Goal: Subscribe to service/newsletter

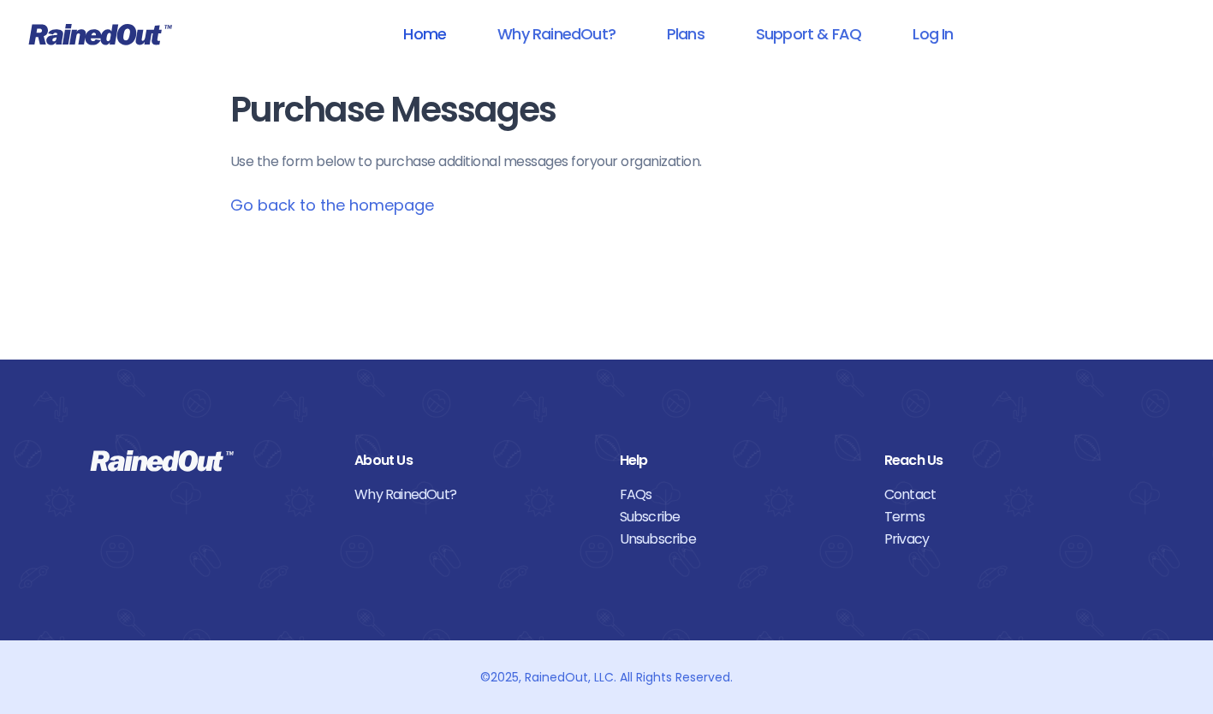
click at [430, 33] on link "Home" at bounding box center [424, 34] width 87 height 39
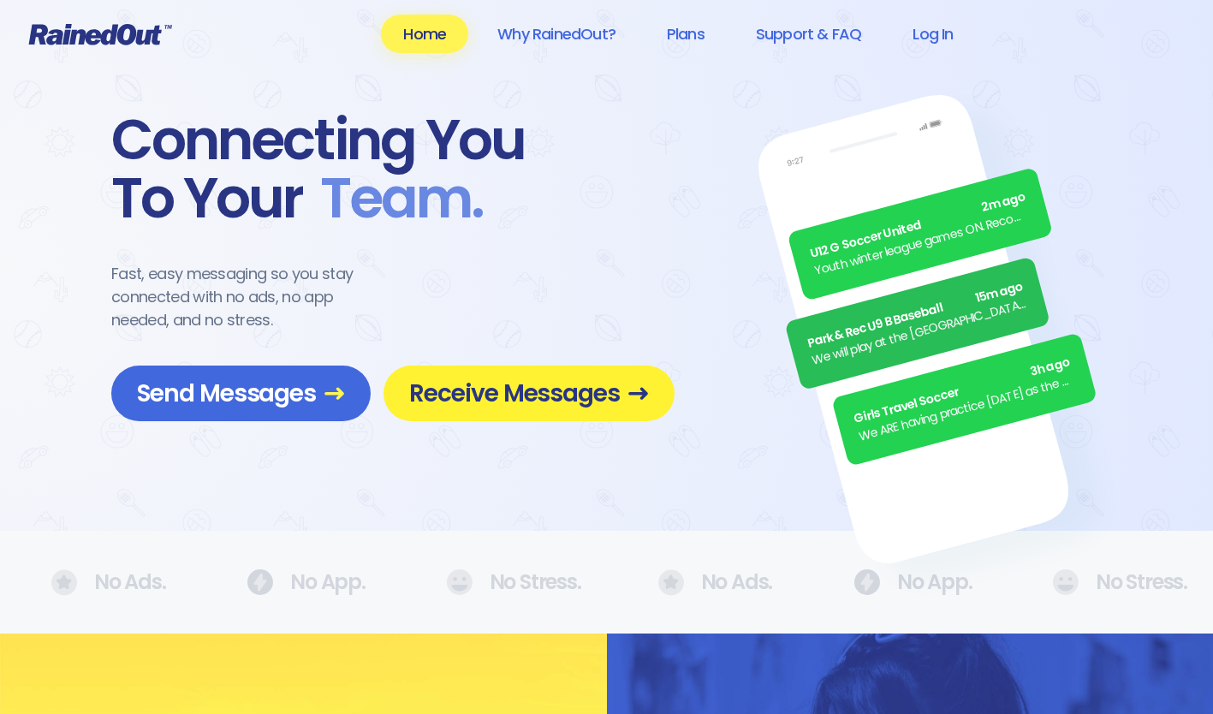
click at [489, 381] on span "Receive Messages" at bounding box center [529, 393] width 240 height 30
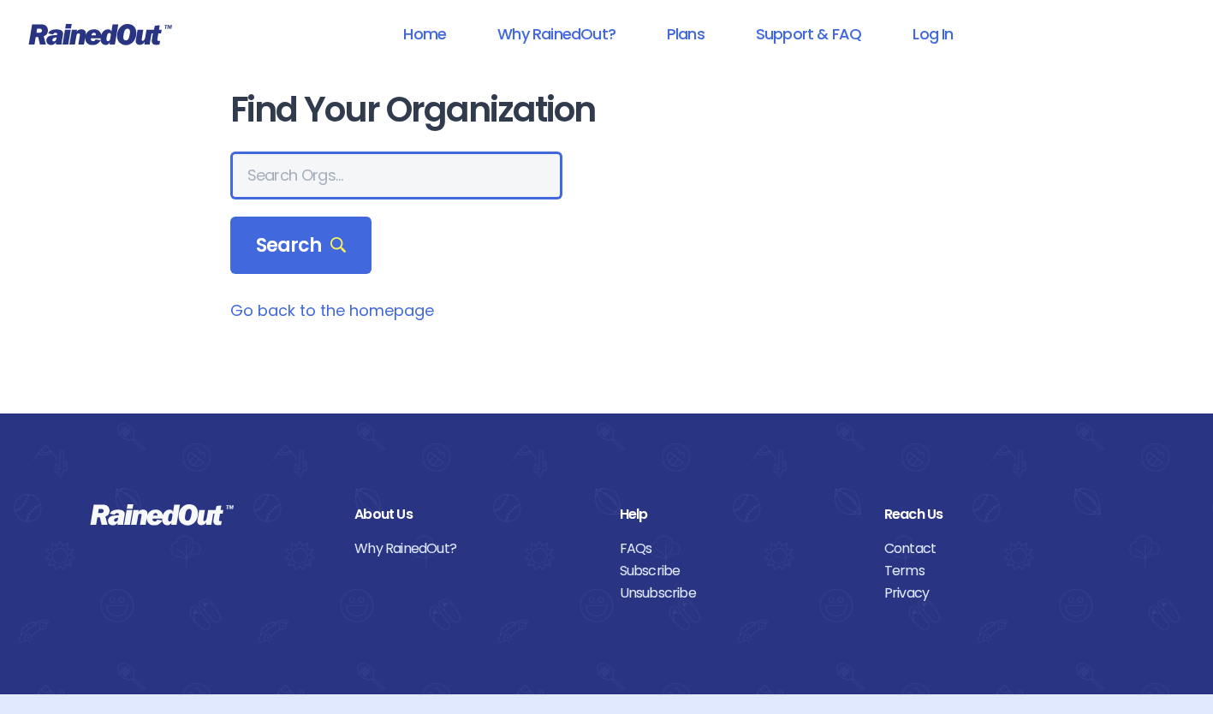
click at [387, 189] on input "text" at bounding box center [396, 176] width 332 height 48
type input "bct"
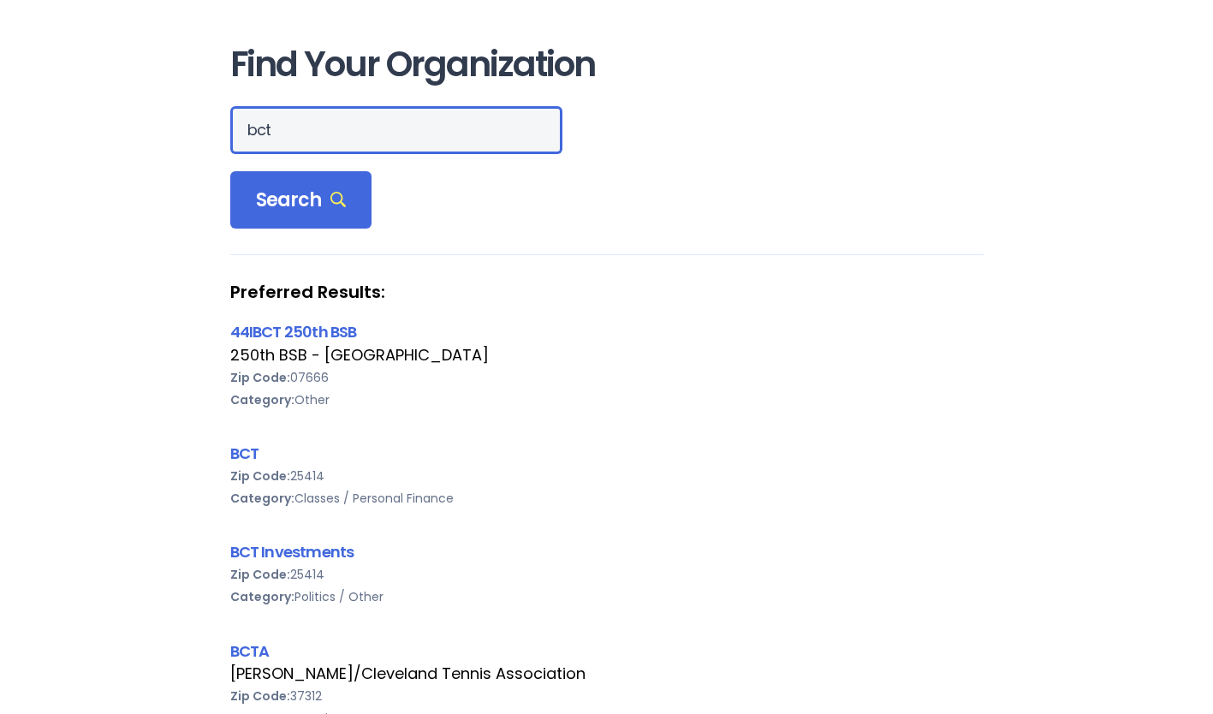
scroll to position [46, 0]
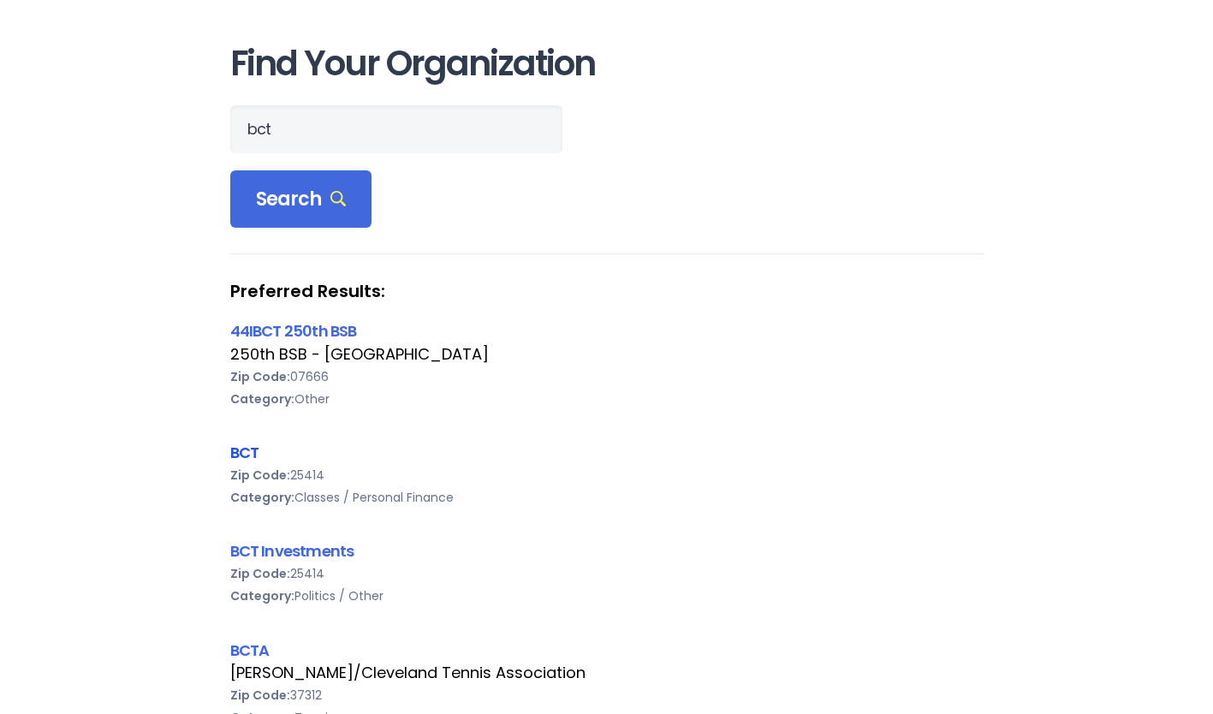
click at [243, 451] on link "BCT" at bounding box center [244, 452] width 29 height 21
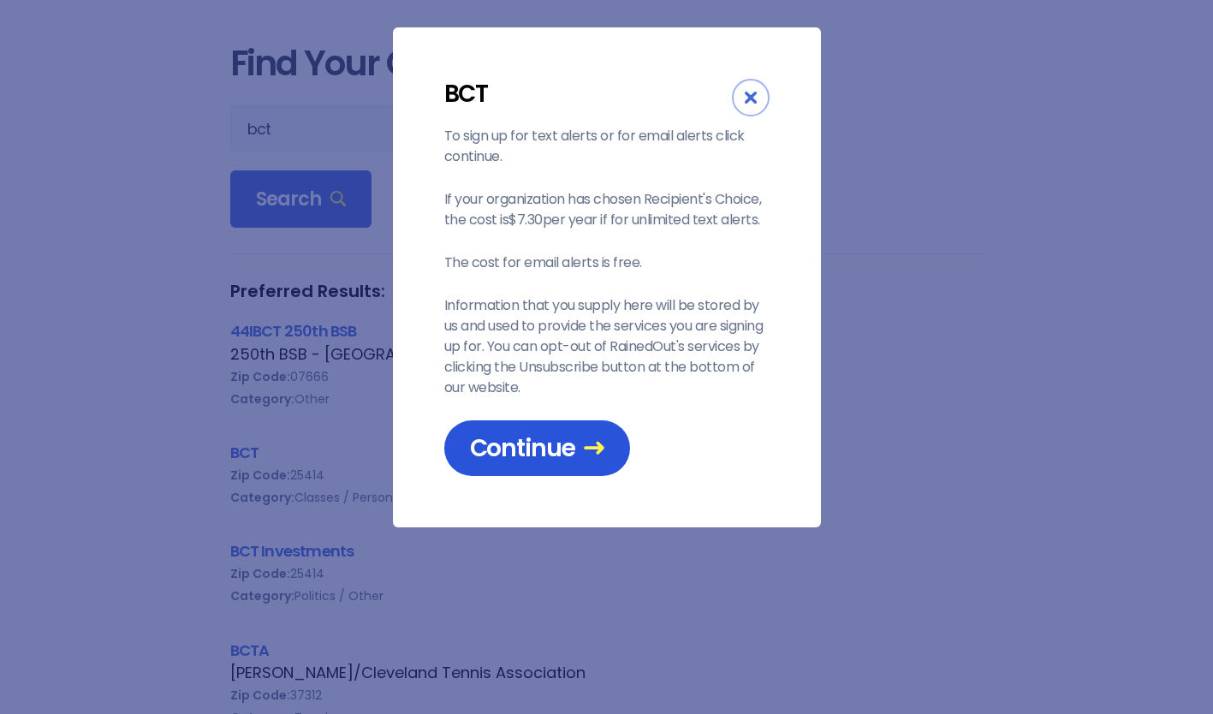
click at [527, 443] on span "Continue" at bounding box center [537, 448] width 134 height 30
